Goal: Task Accomplishment & Management: Use online tool/utility

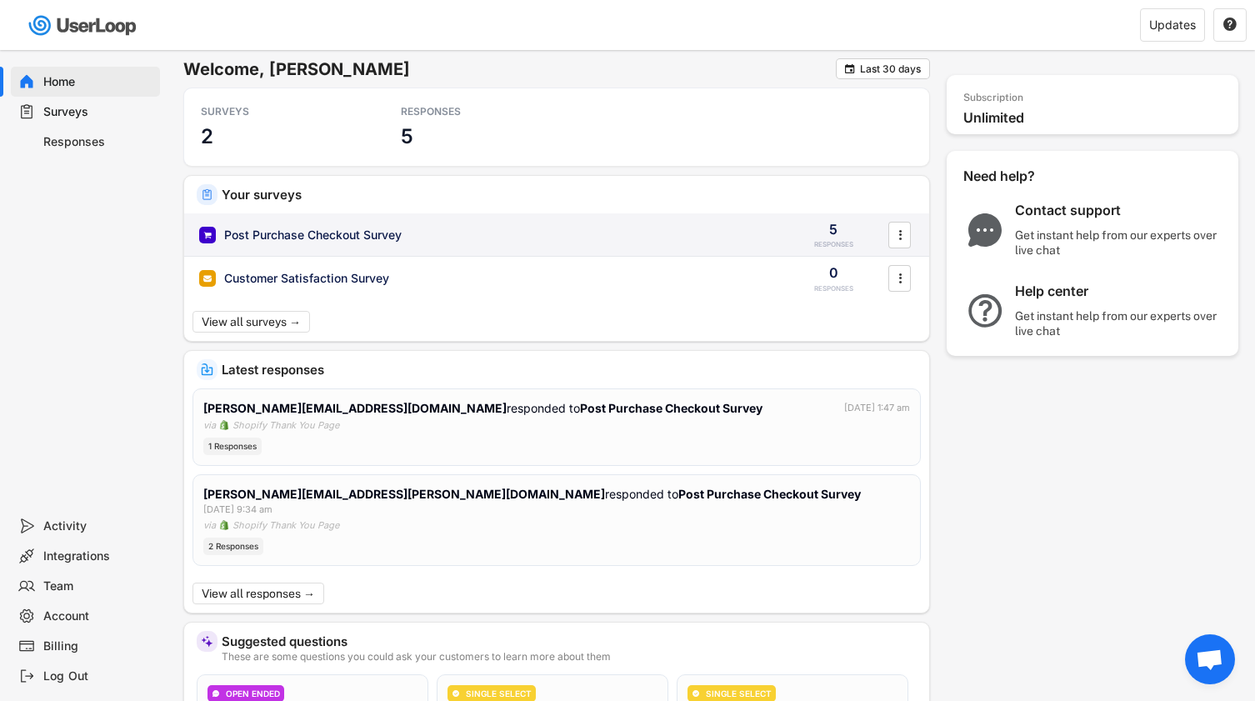
click at [363, 231] on div "Post Purchase Checkout Survey" at bounding box center [313, 235] width 178 height 17
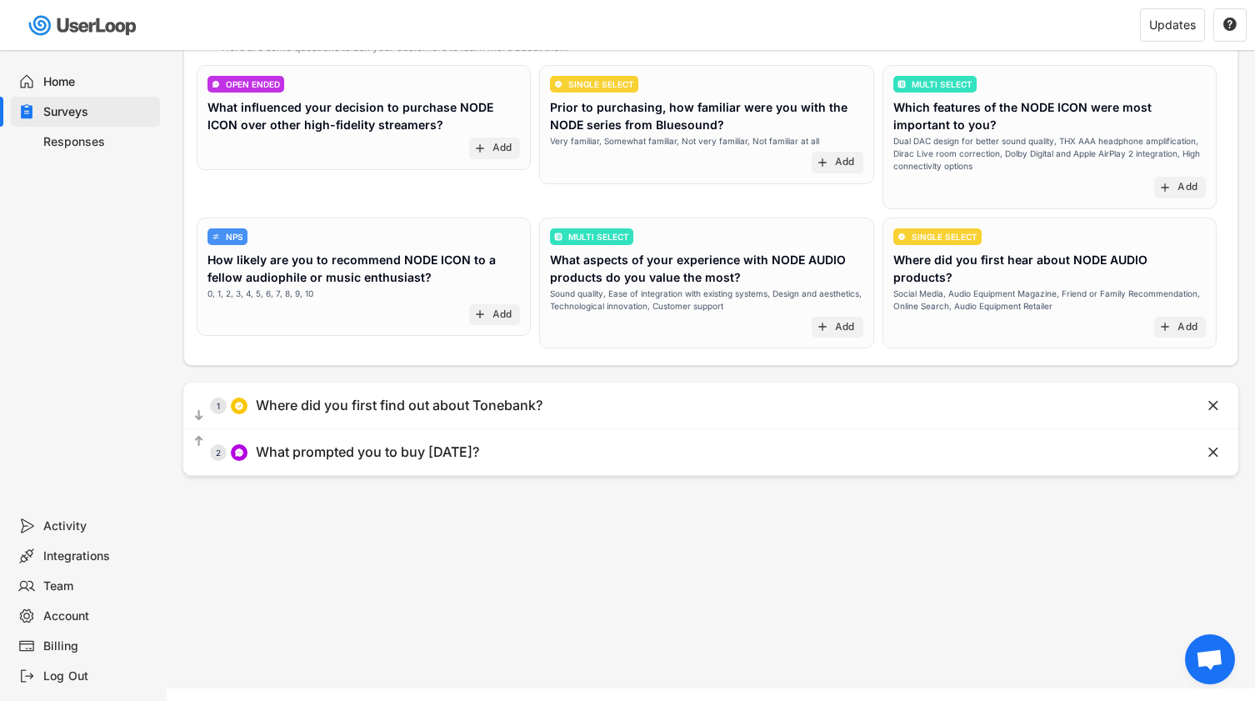
scroll to position [195, 0]
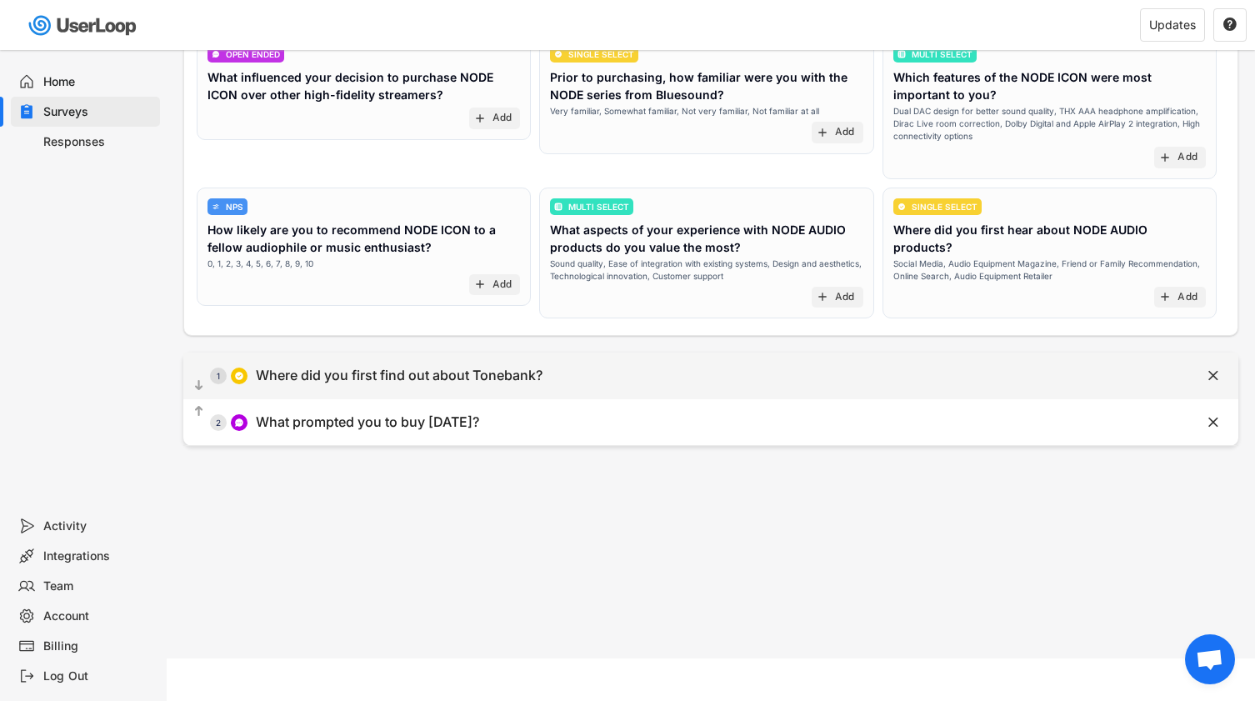
click at [376, 370] on div "Where did you first find out about Tonebank?" at bounding box center [399, 376] width 287 height 18
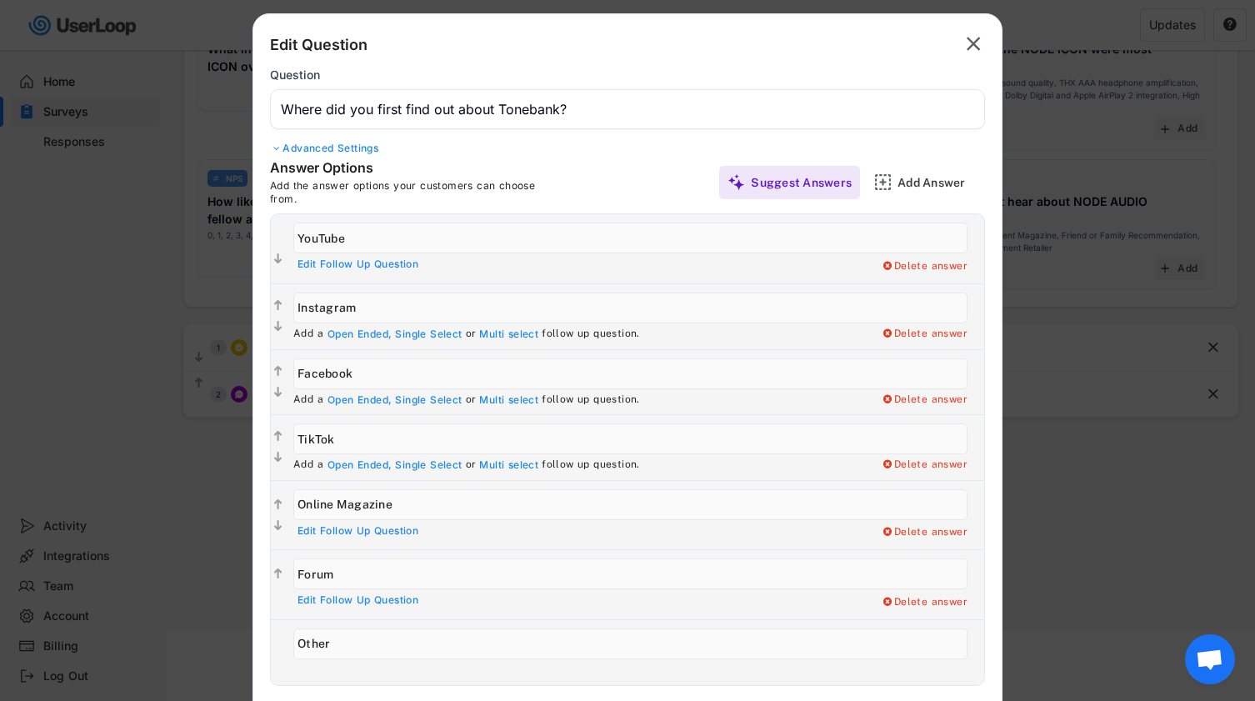
scroll to position [161, 0]
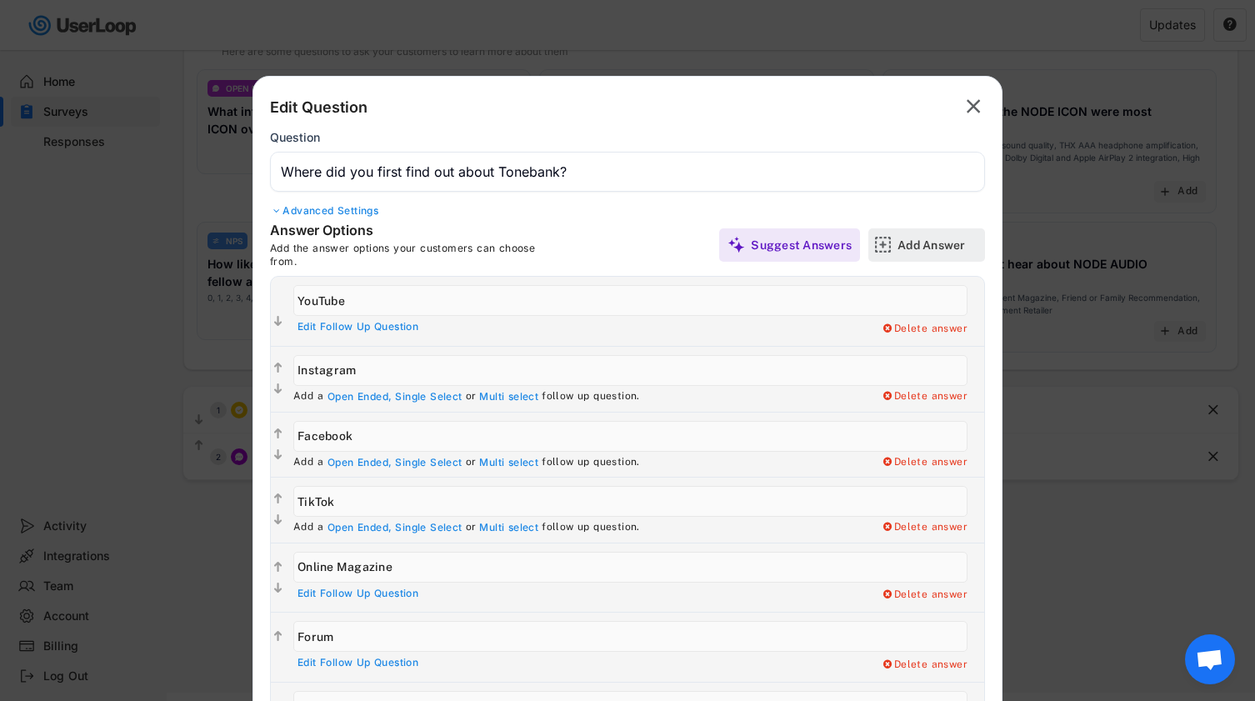
click at [922, 233] on div "Add Answer" at bounding box center [939, 244] width 83 height 33
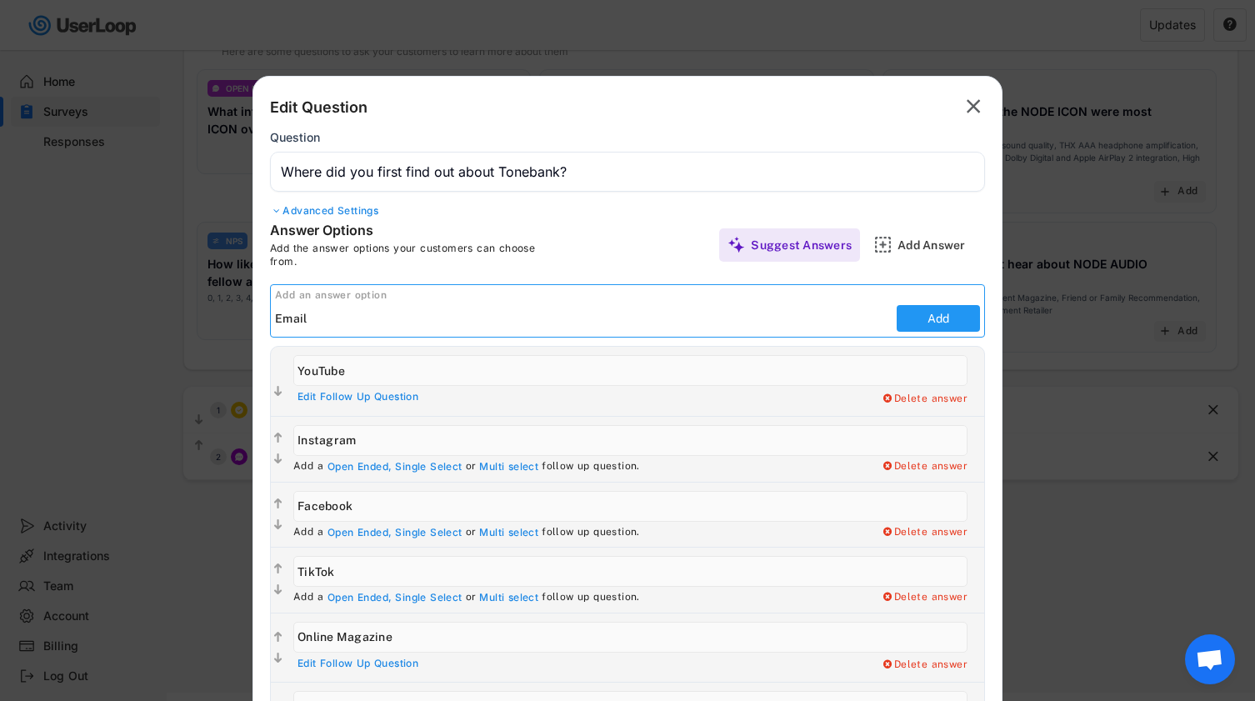
type input "Email"
click at [973, 318] on button "Add" at bounding box center [938, 318] width 83 height 27
type input "Email"
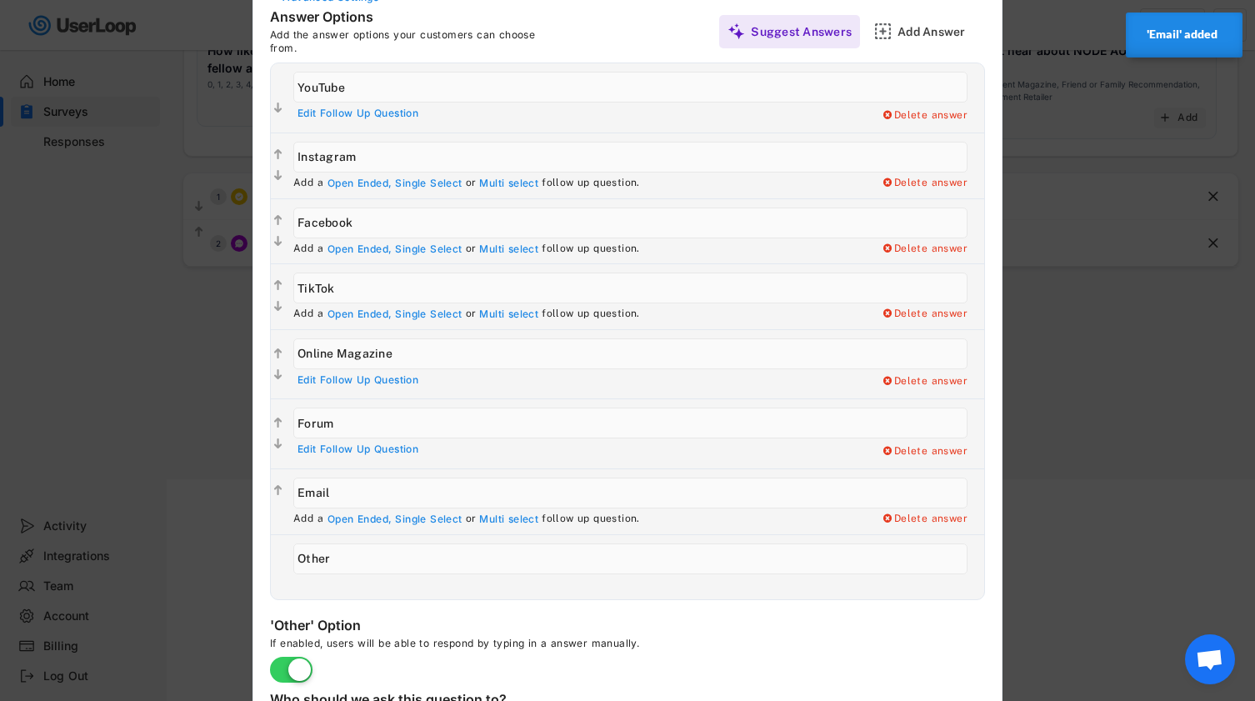
scroll to position [438, 0]
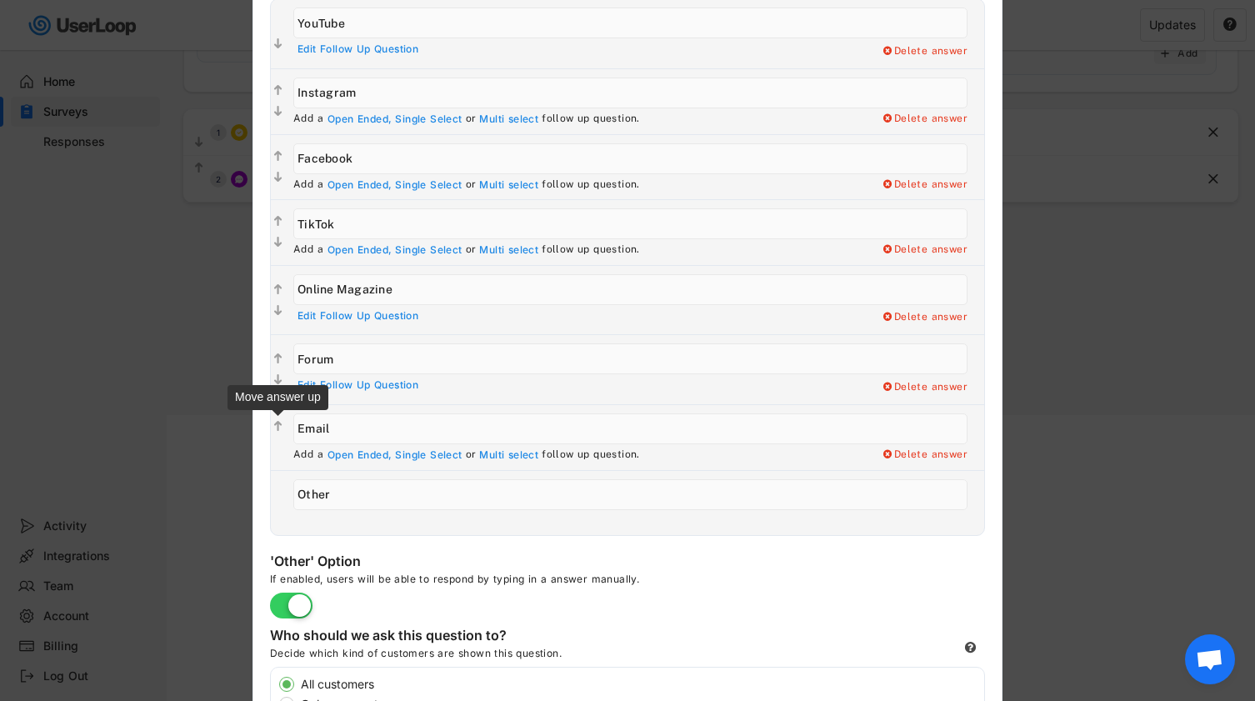
click at [279, 426] on text "" at bounding box center [278, 426] width 8 height 14
type input "Email"
type input "Forum"
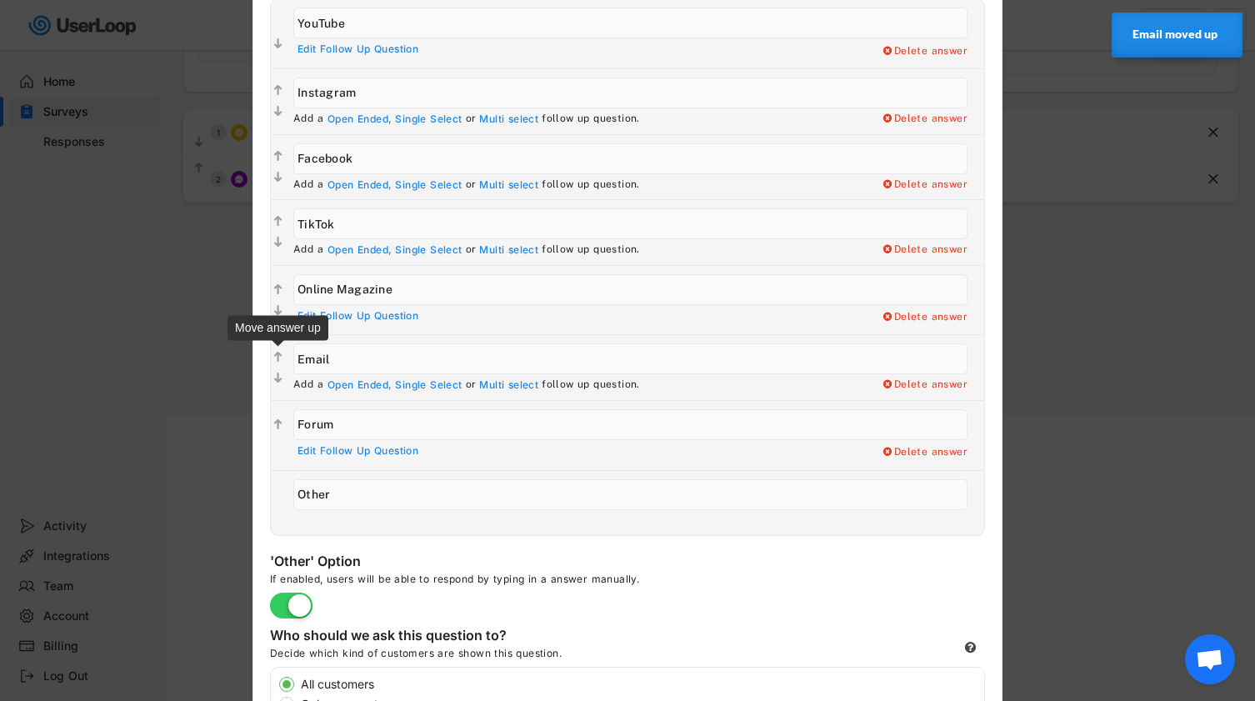
click at [278, 356] on text "" at bounding box center [278, 357] width 8 height 14
type input "Email"
type input "Online Magazine"
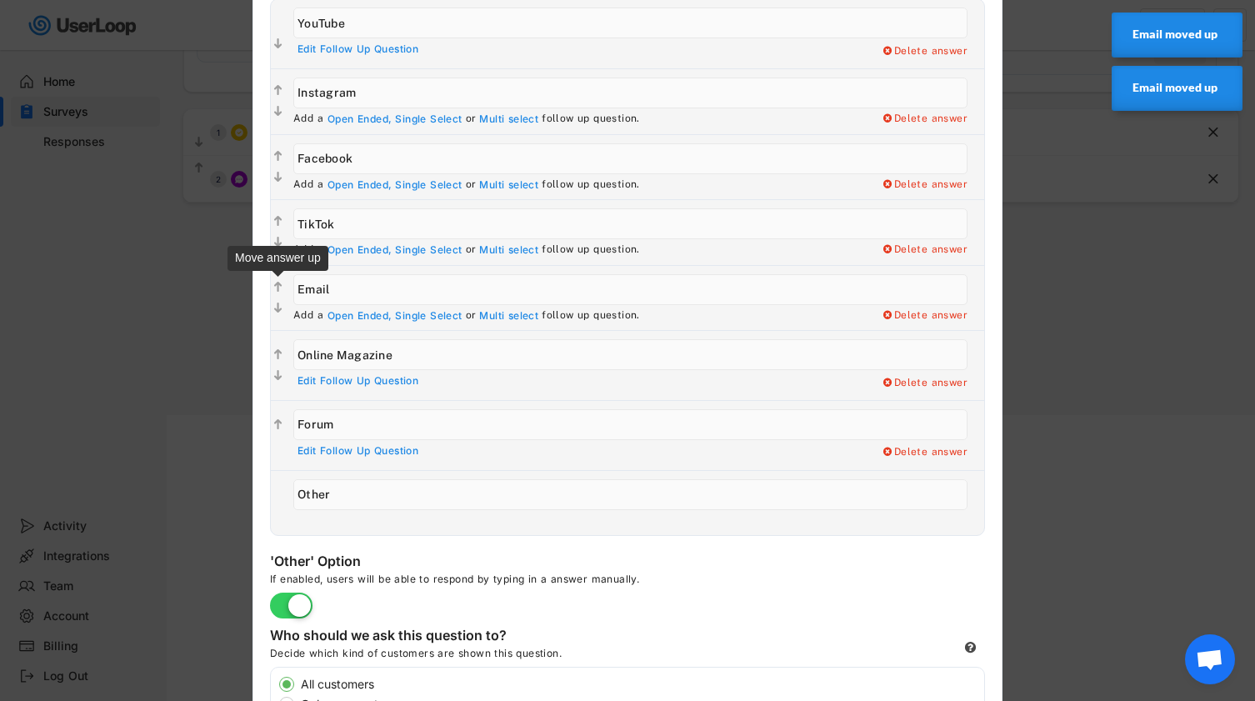
click at [277, 284] on text "" at bounding box center [278, 287] width 8 height 14
type input "Email"
type input "TikTok"
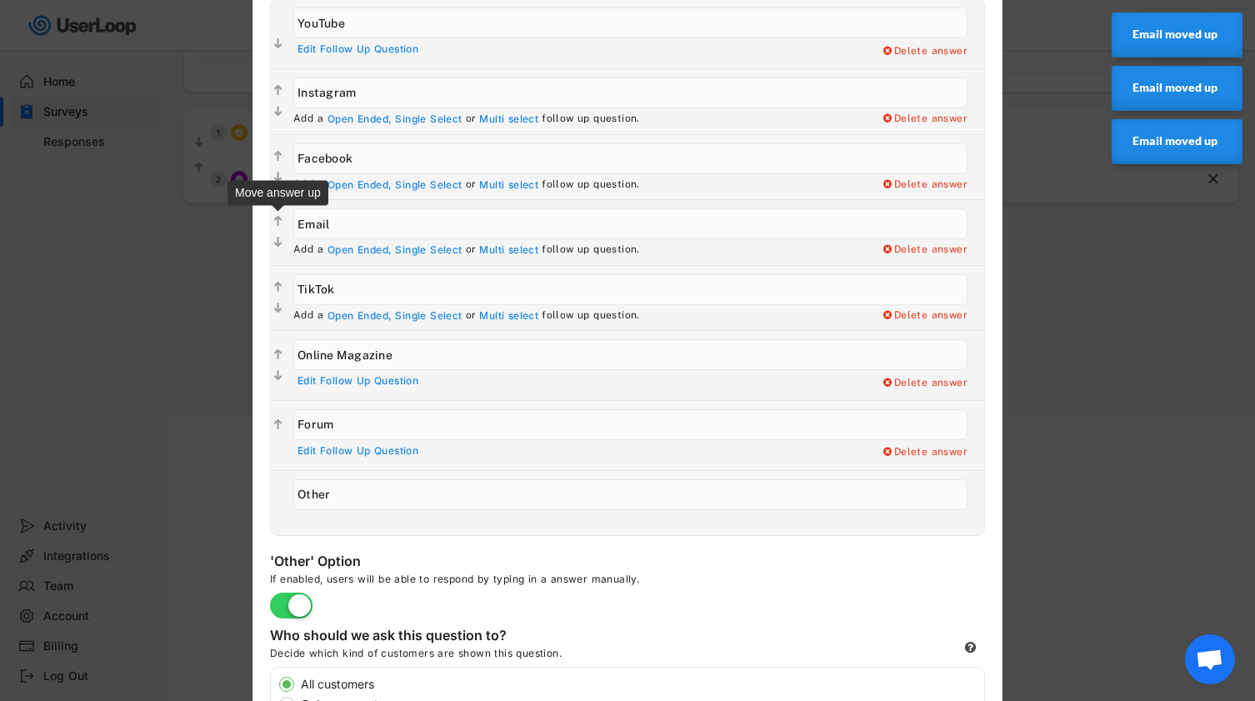
click at [277, 218] on text "" at bounding box center [278, 222] width 8 height 14
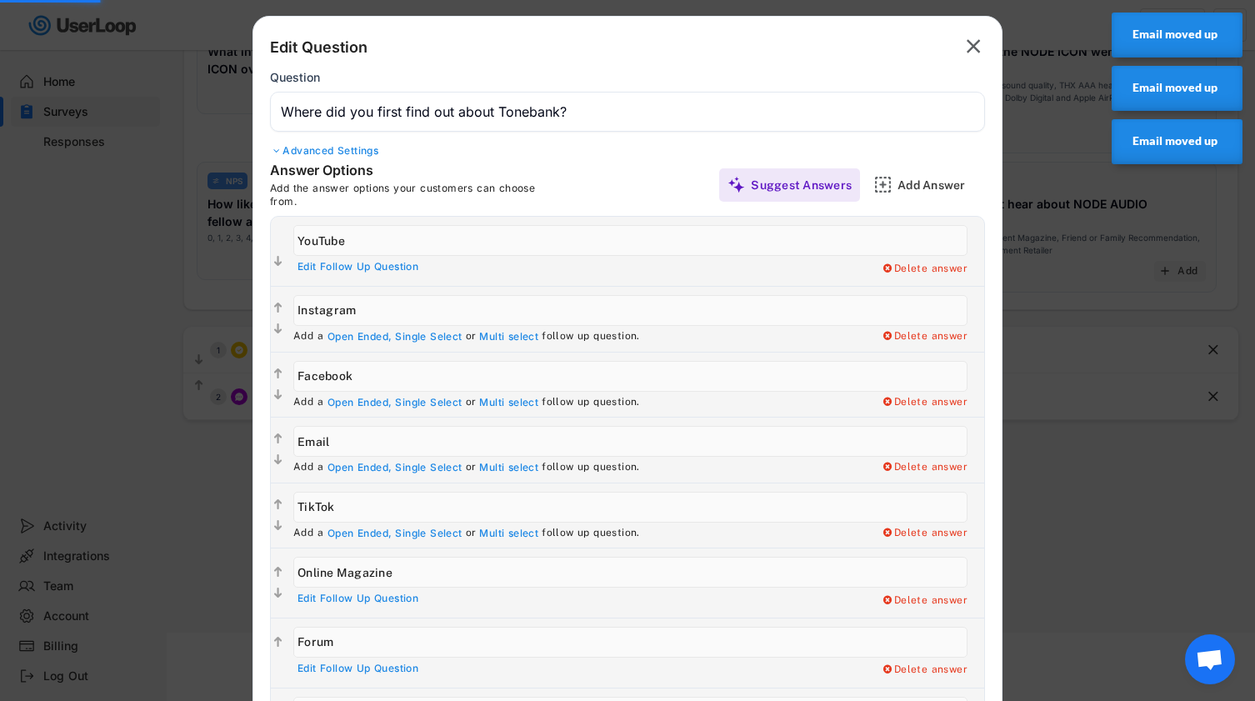
scroll to position [189, 0]
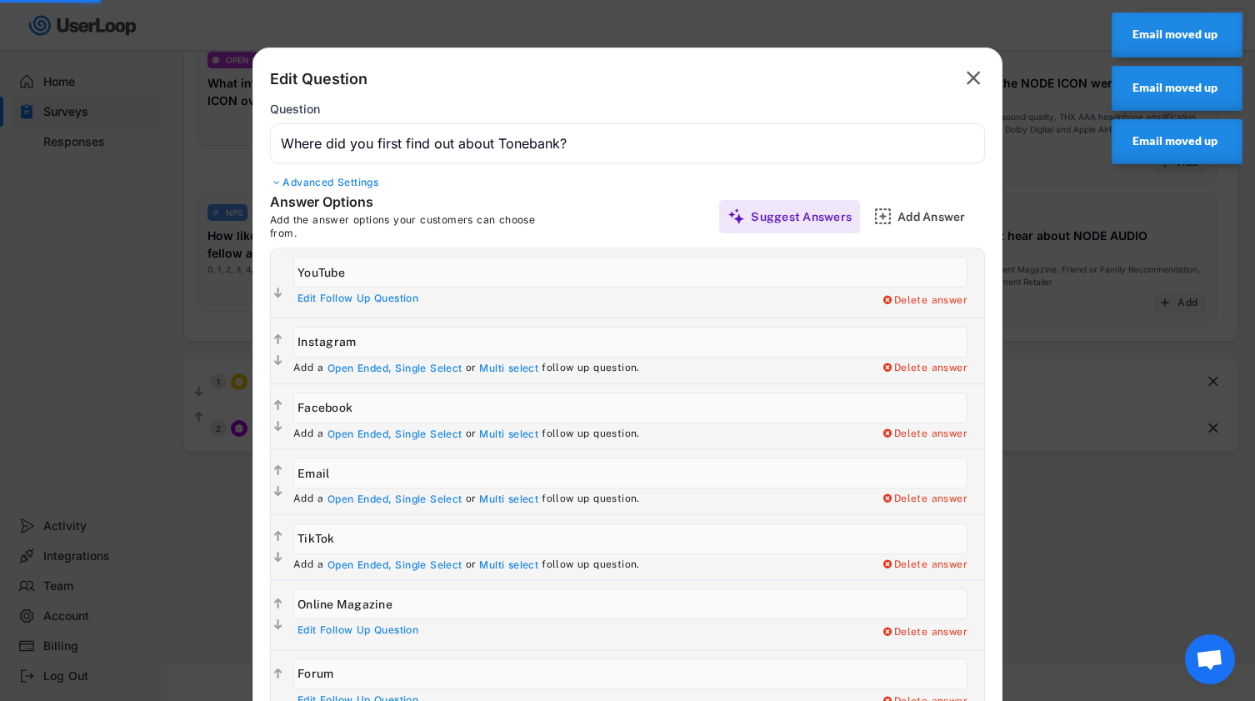
type input "Email"
type input "Facebook"
click at [277, 404] on text "" at bounding box center [278, 405] width 8 height 14
type input "Email"
type input "Instagram"
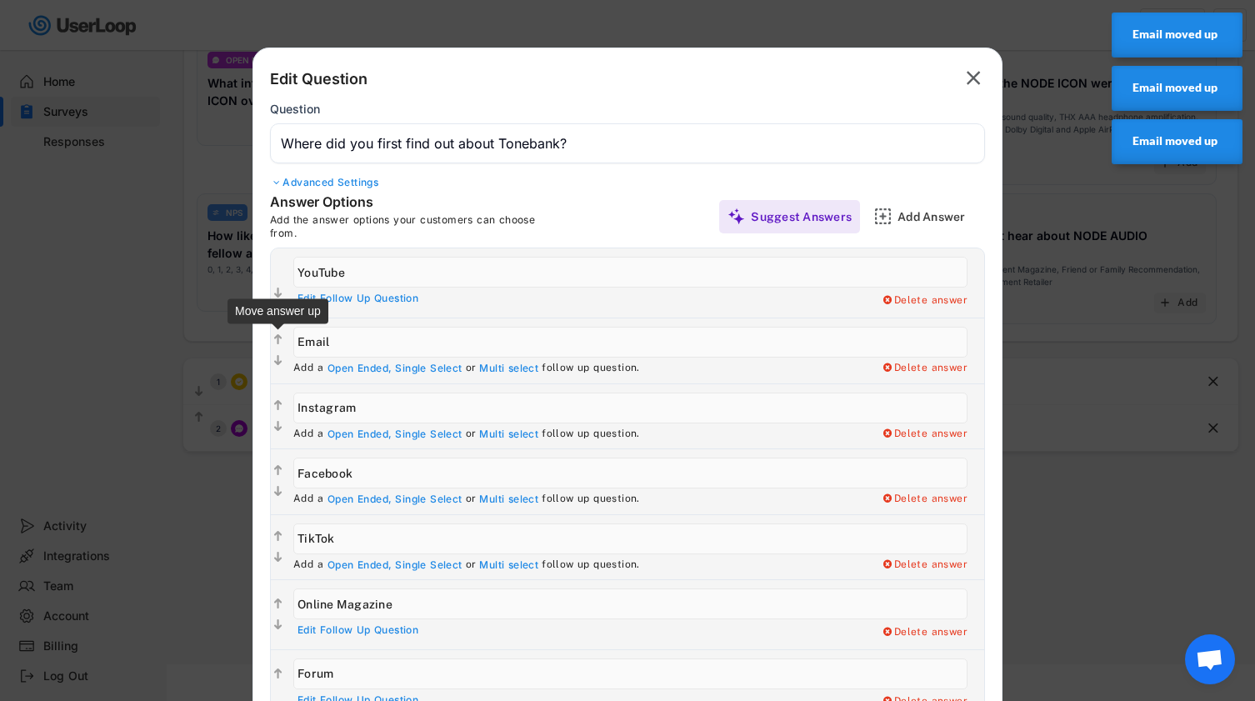
click at [280, 338] on text "" at bounding box center [278, 340] width 8 height 14
type input "Email"
type input "YouTube"
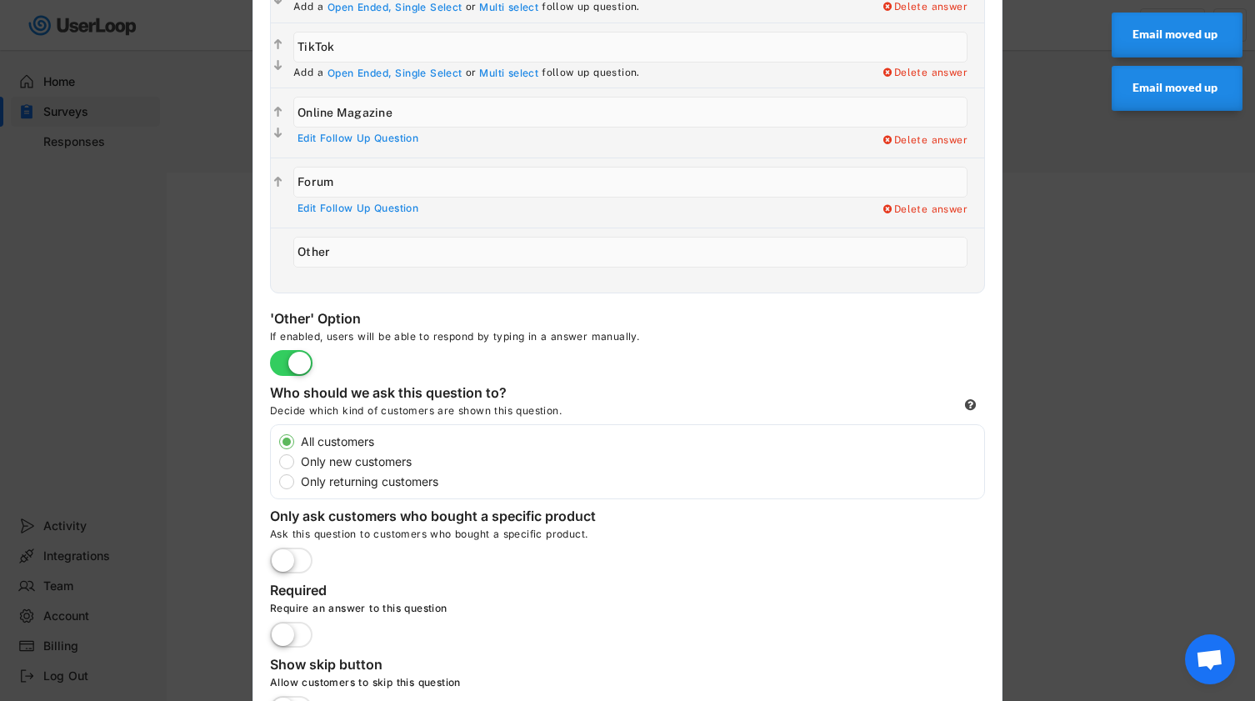
scroll to position [770, 0]
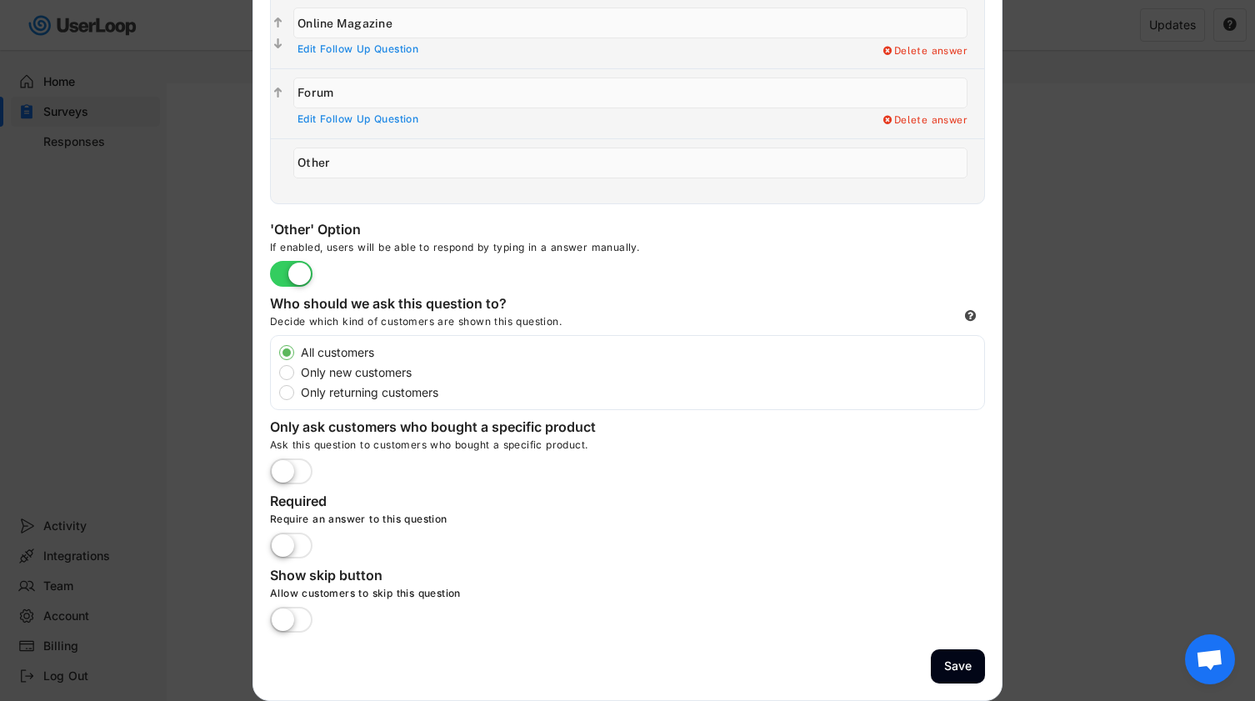
click at [293, 467] on label at bounding box center [291, 472] width 51 height 37
click at [0, 0] on input "checkbox" at bounding box center [0, 0] width 0 height 0
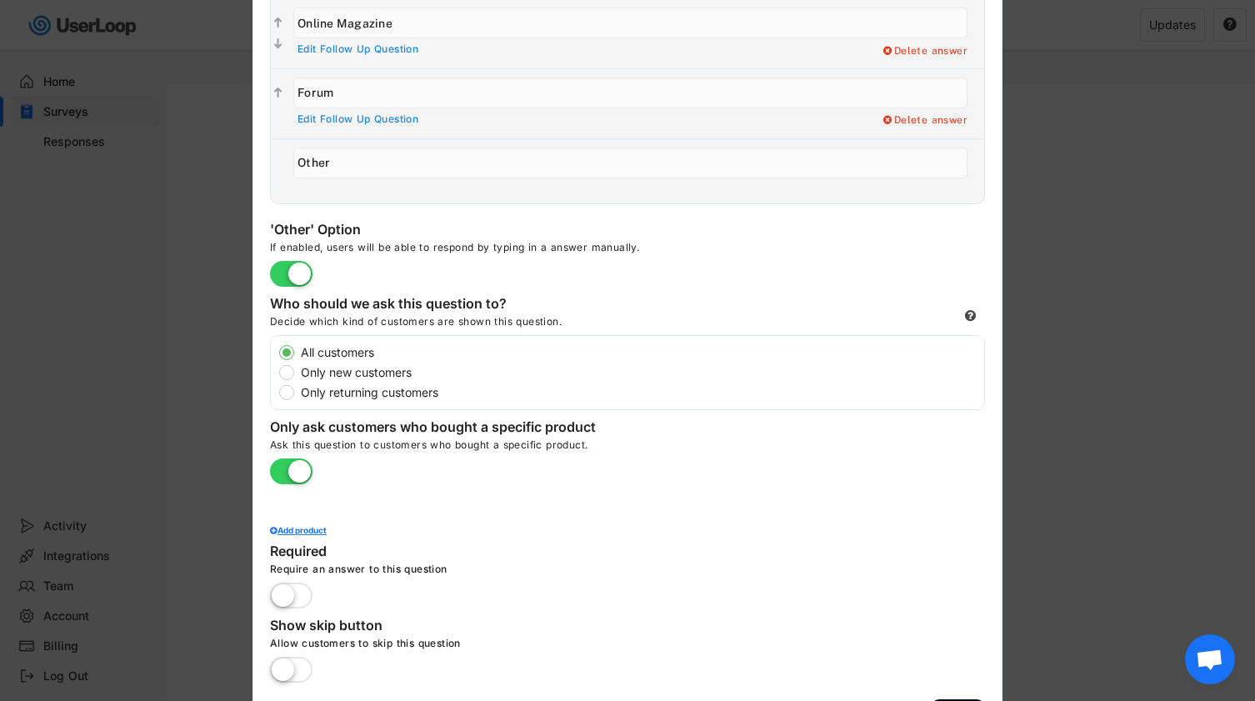
click at [313, 531] on div "Add product" at bounding box center [627, 530] width 715 height 8
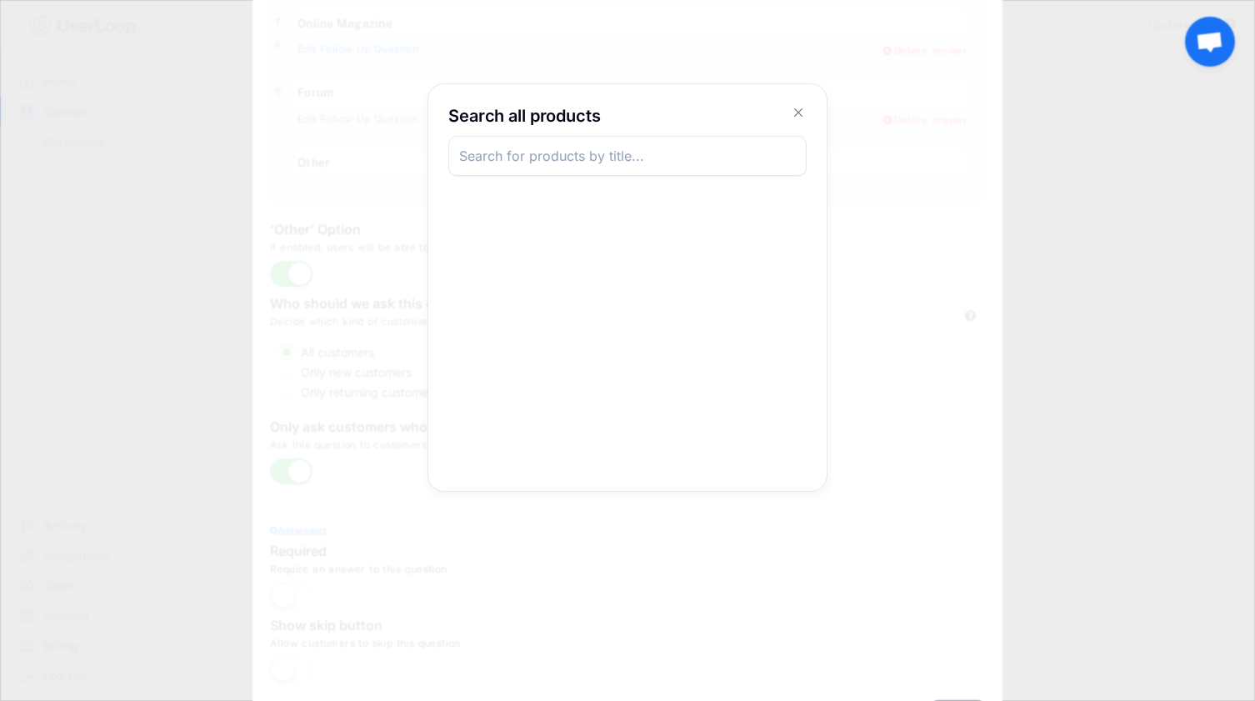
click at [659, 162] on input "input" at bounding box center [627, 156] width 358 height 40
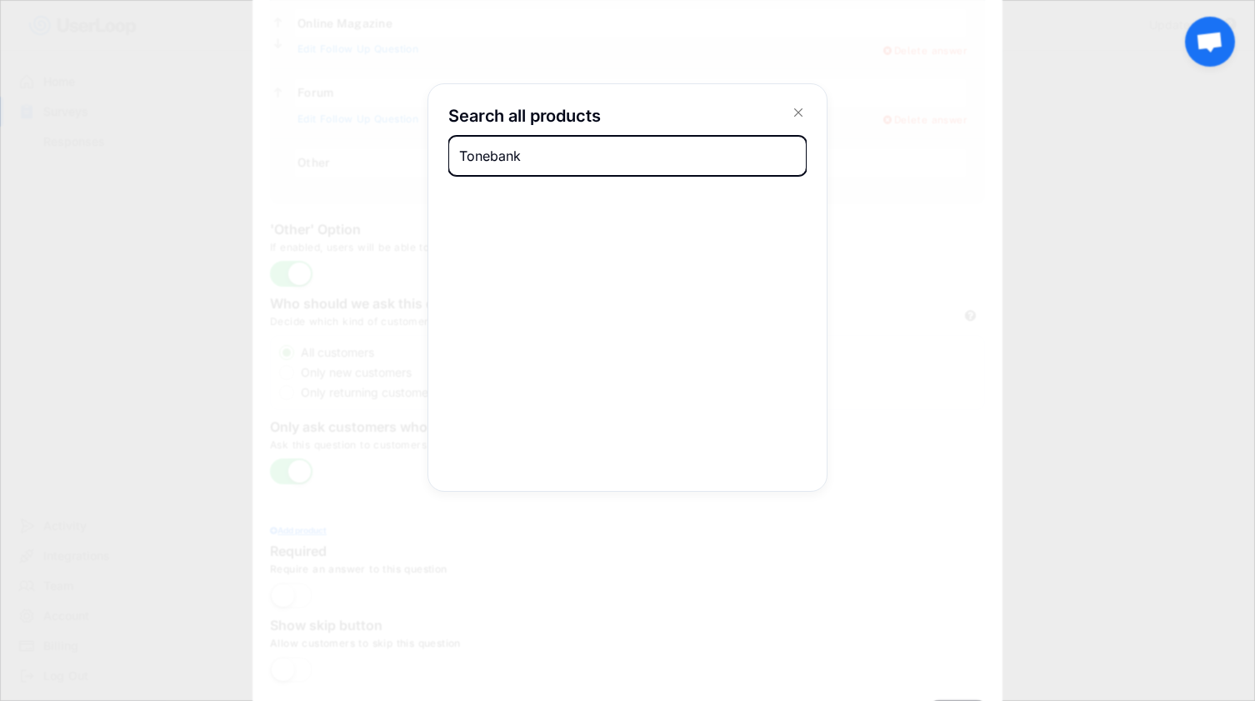
type input "Tonebank"
click at [803, 115] on icon at bounding box center [798, 112] width 17 height 17
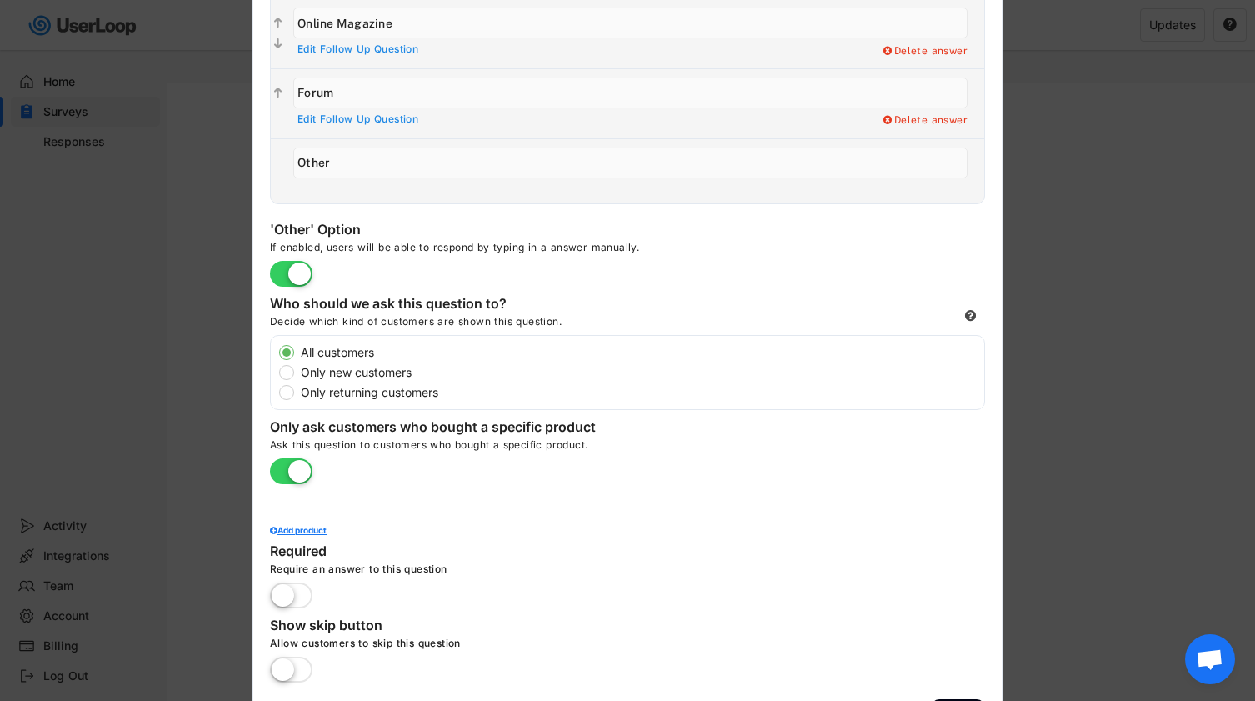
scroll to position [820, 0]
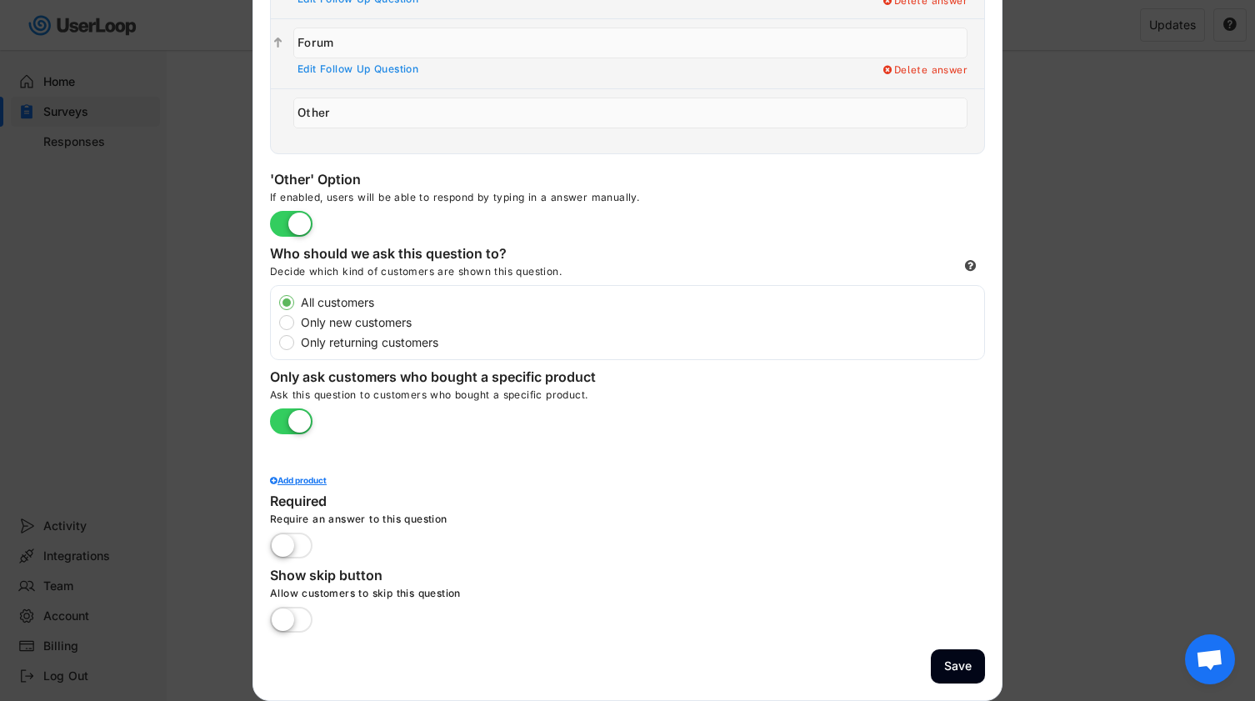
click at [299, 420] on label at bounding box center [291, 422] width 51 height 37
click at [0, 0] on input "checkbox" at bounding box center [0, 0] width 0 height 0
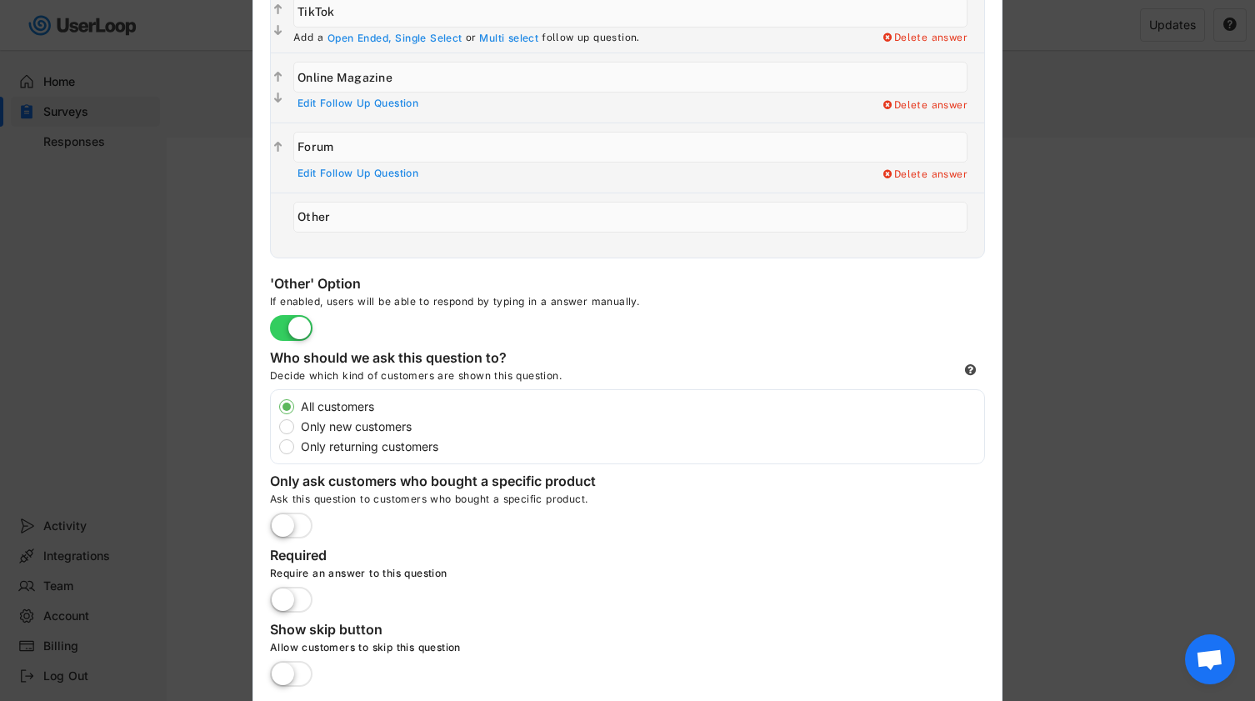
scroll to position [770, 0]
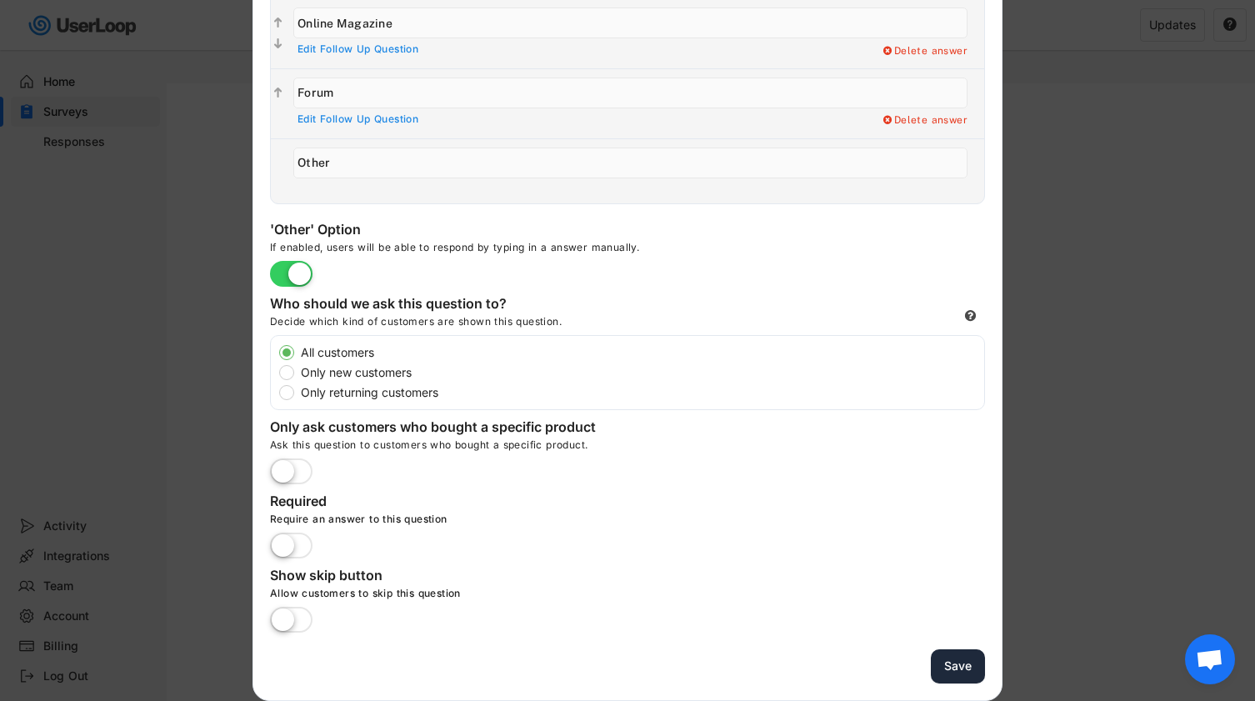
click at [964, 658] on button "Save" at bounding box center [958, 666] width 54 height 34
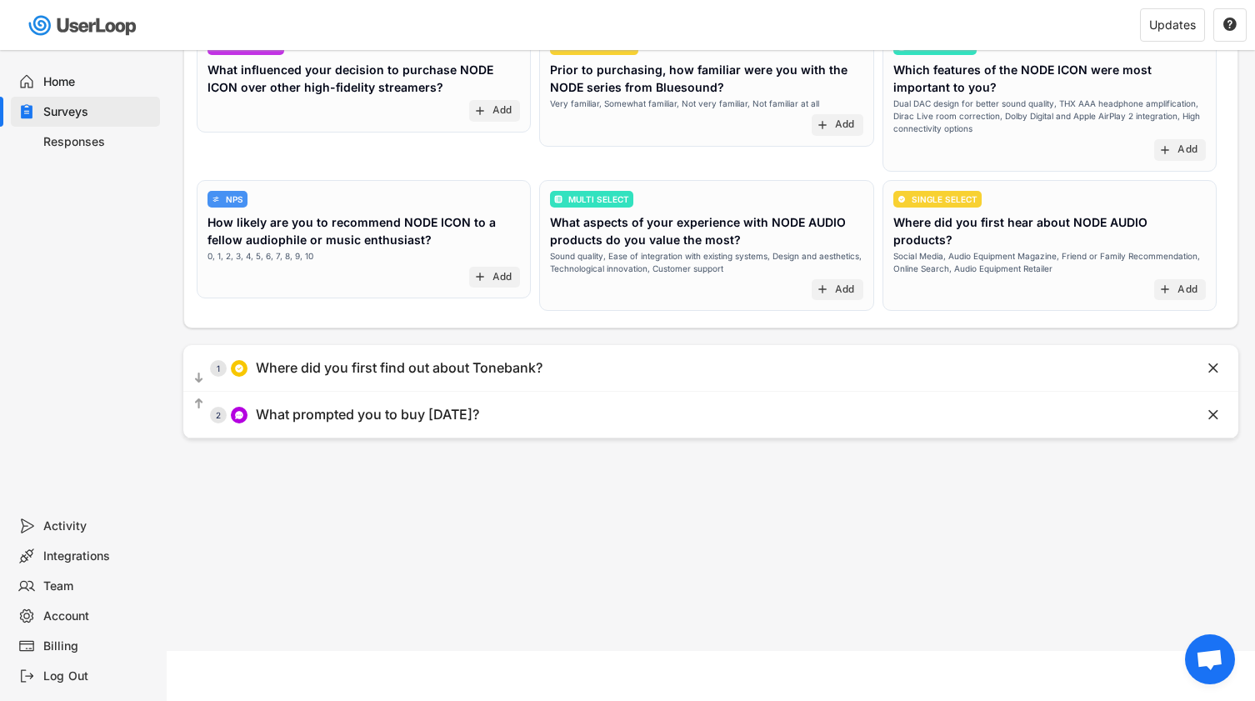
scroll to position [0, 0]
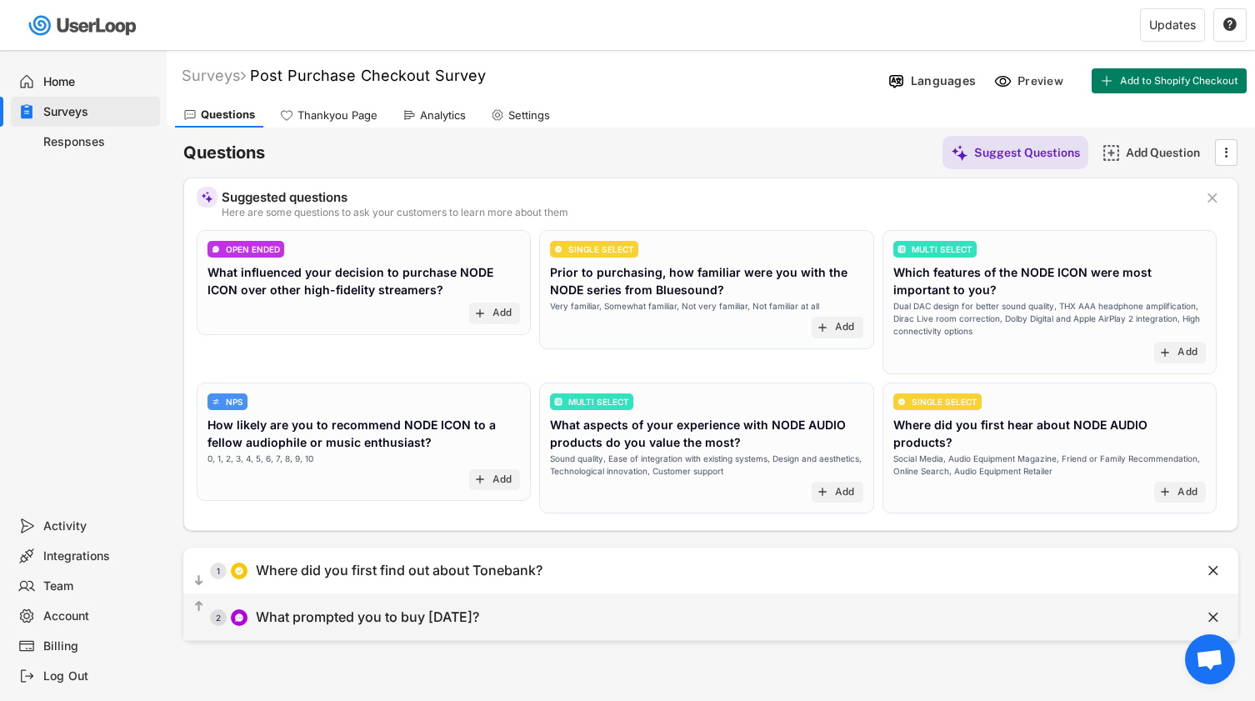
click at [313, 609] on div "What prompted you to buy [DATE]?" at bounding box center [367, 618] width 223 height 18
type input "What prompted you to buy [DATE]?"
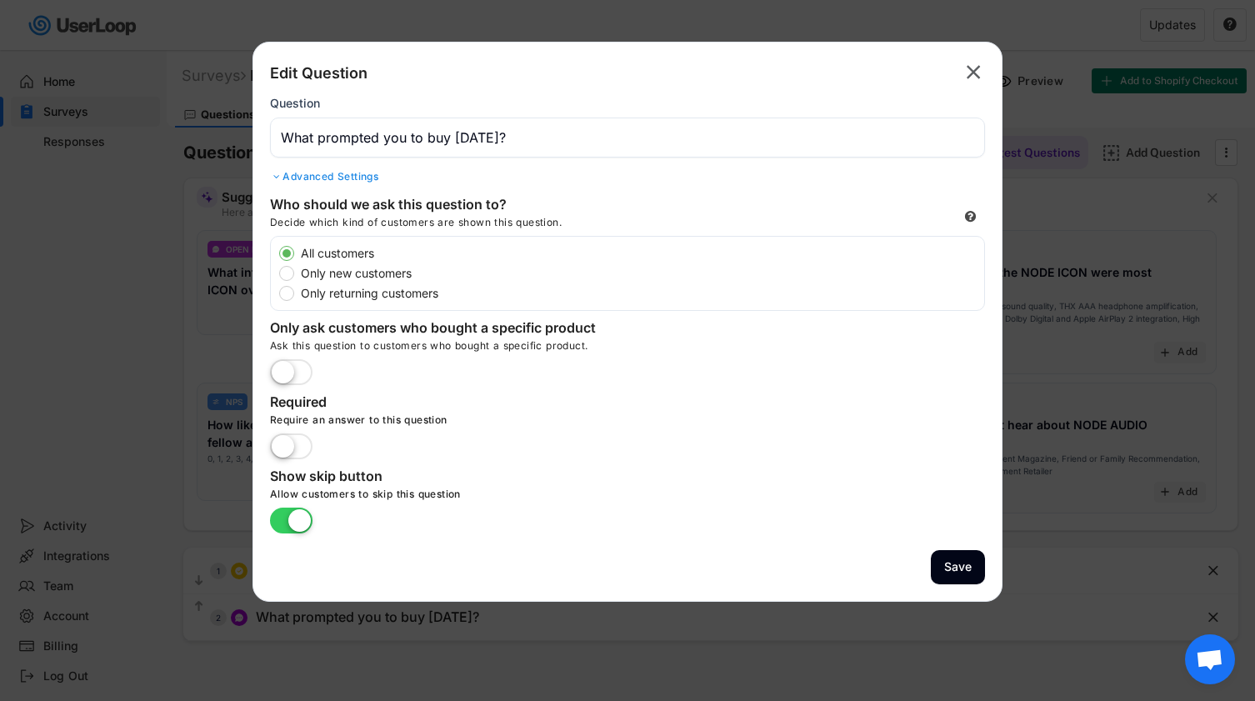
click at [286, 178] on div "Advanced Settings" at bounding box center [627, 176] width 715 height 13
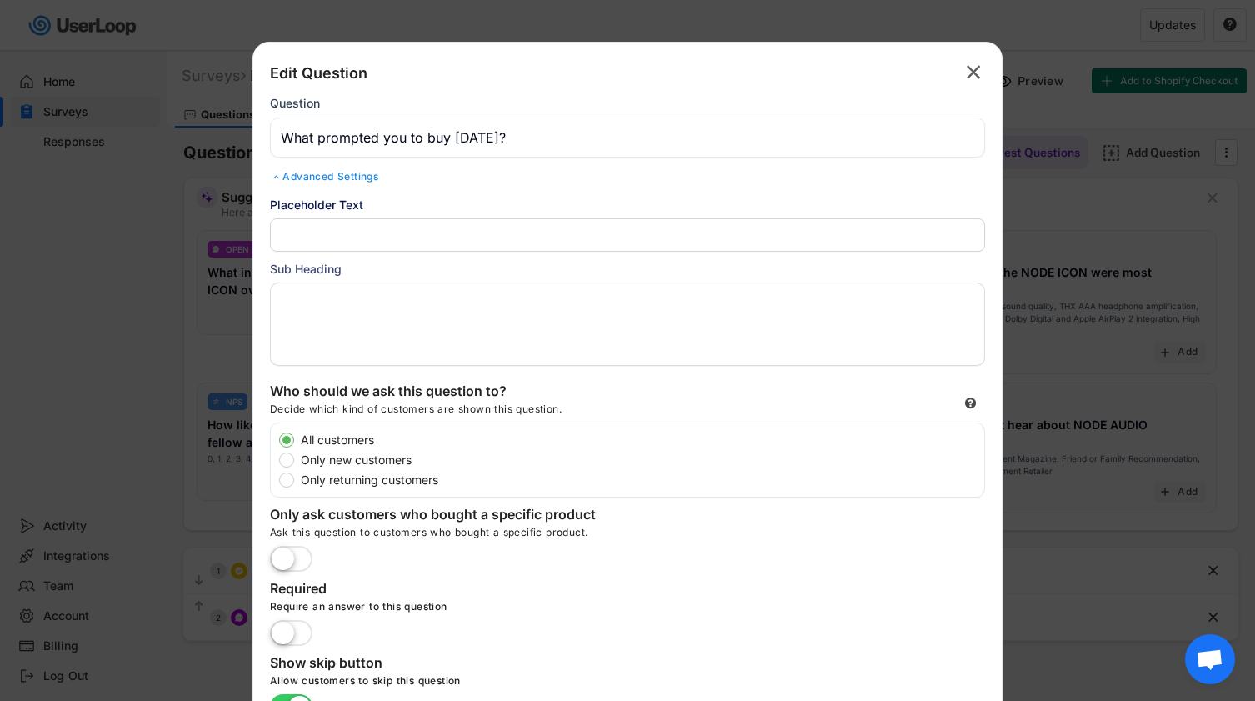
click at [388, 233] on input "input" at bounding box center [627, 234] width 715 height 33
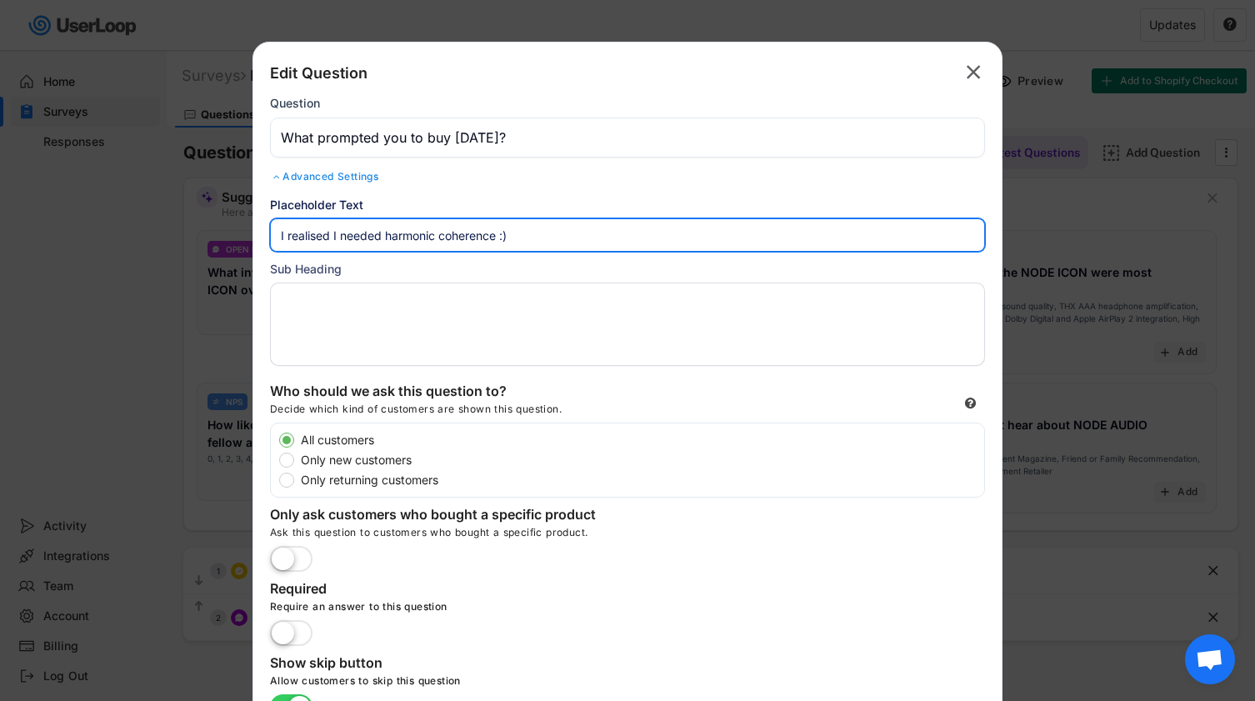
type input "I realised I needed harmonic coherence :)"
click at [388, 311] on textarea at bounding box center [627, 324] width 715 height 83
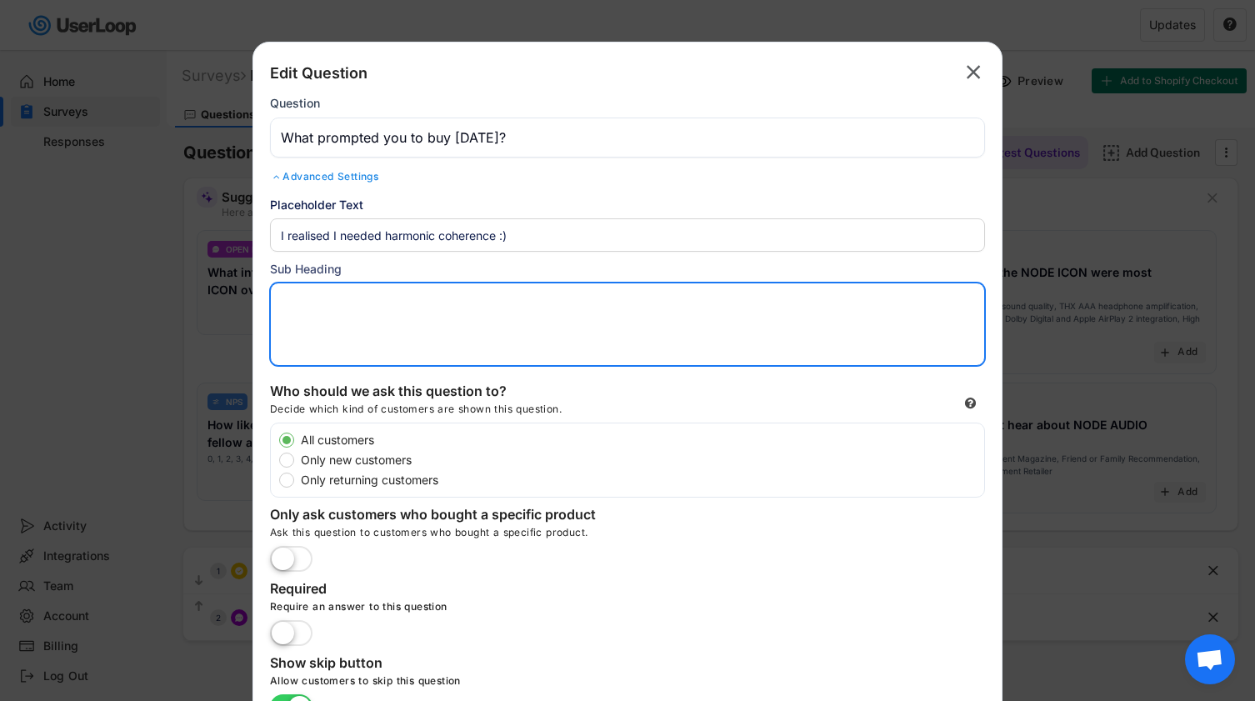
scroll to position [203, 0]
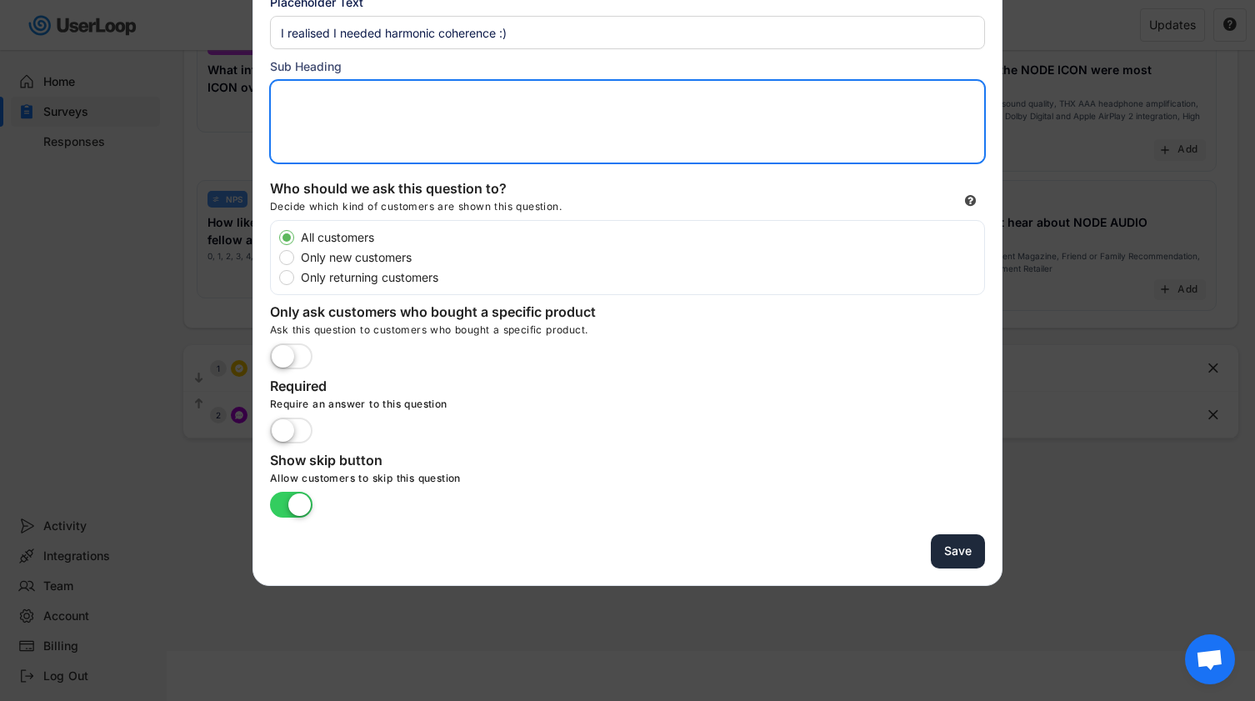
click at [965, 549] on button "Save" at bounding box center [958, 551] width 54 height 34
